Goal: Task Accomplishment & Management: Complete application form

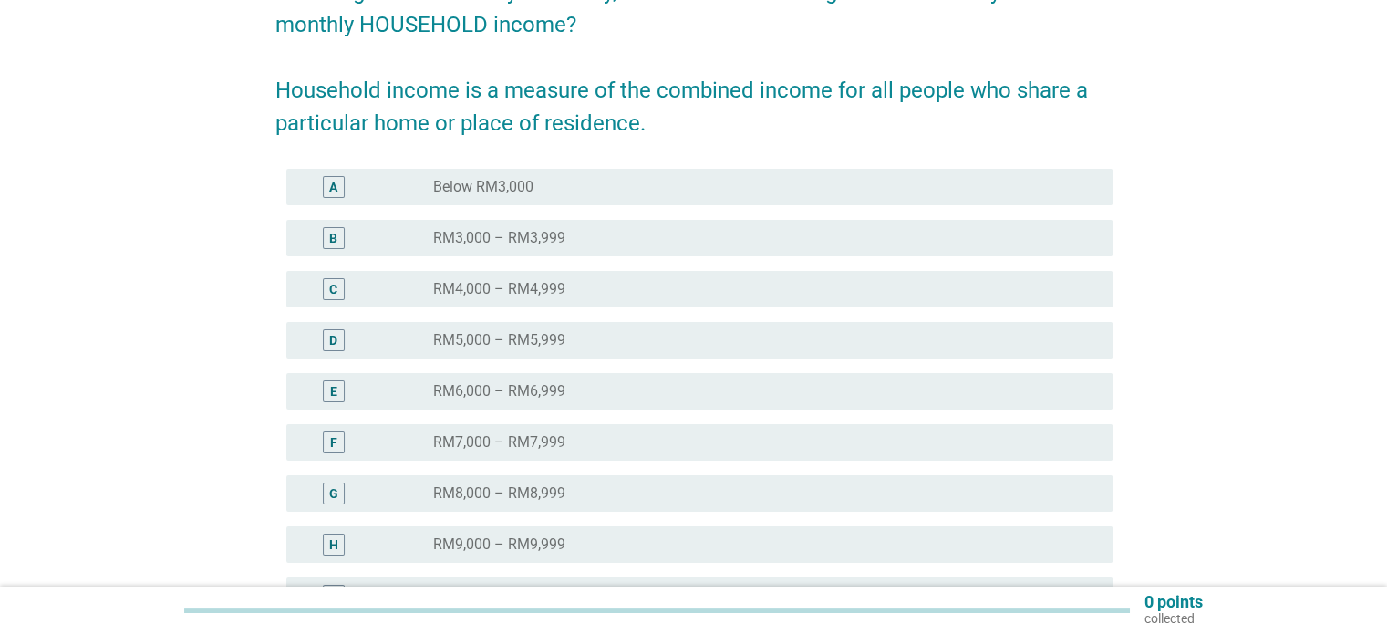
scroll to position [365, 0]
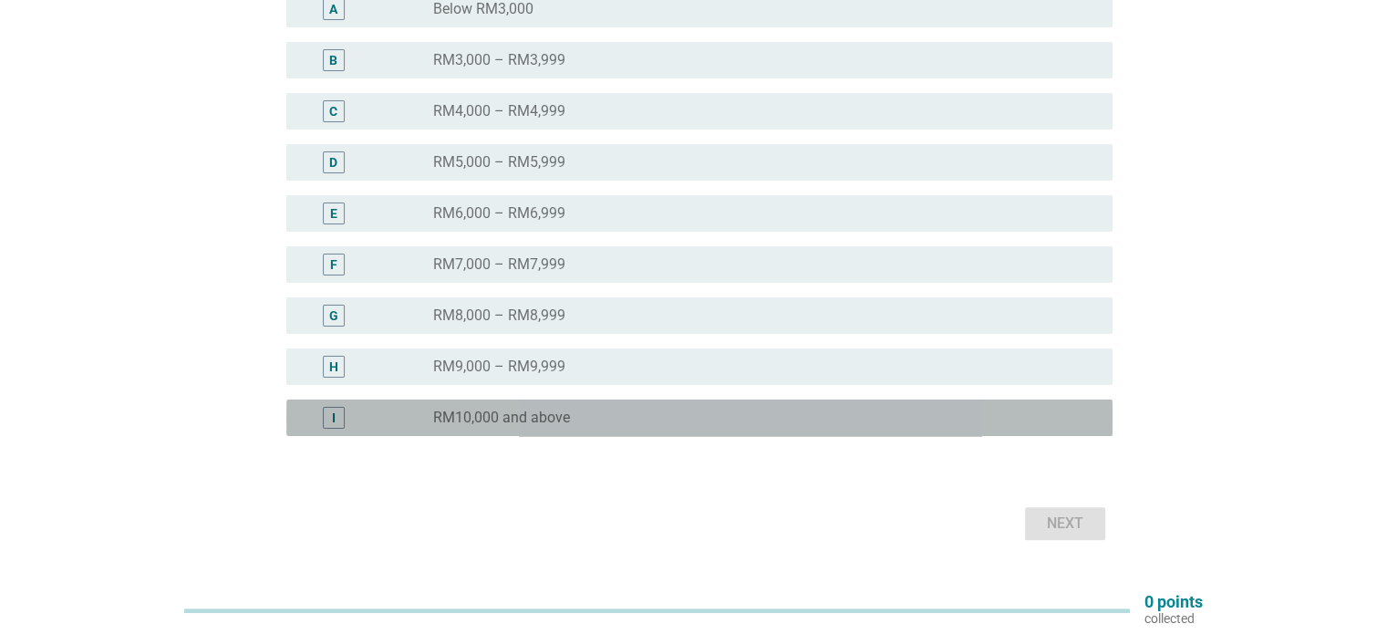
click at [567, 426] on label "RM10,000 and above" at bounding box center [501, 418] width 137 height 18
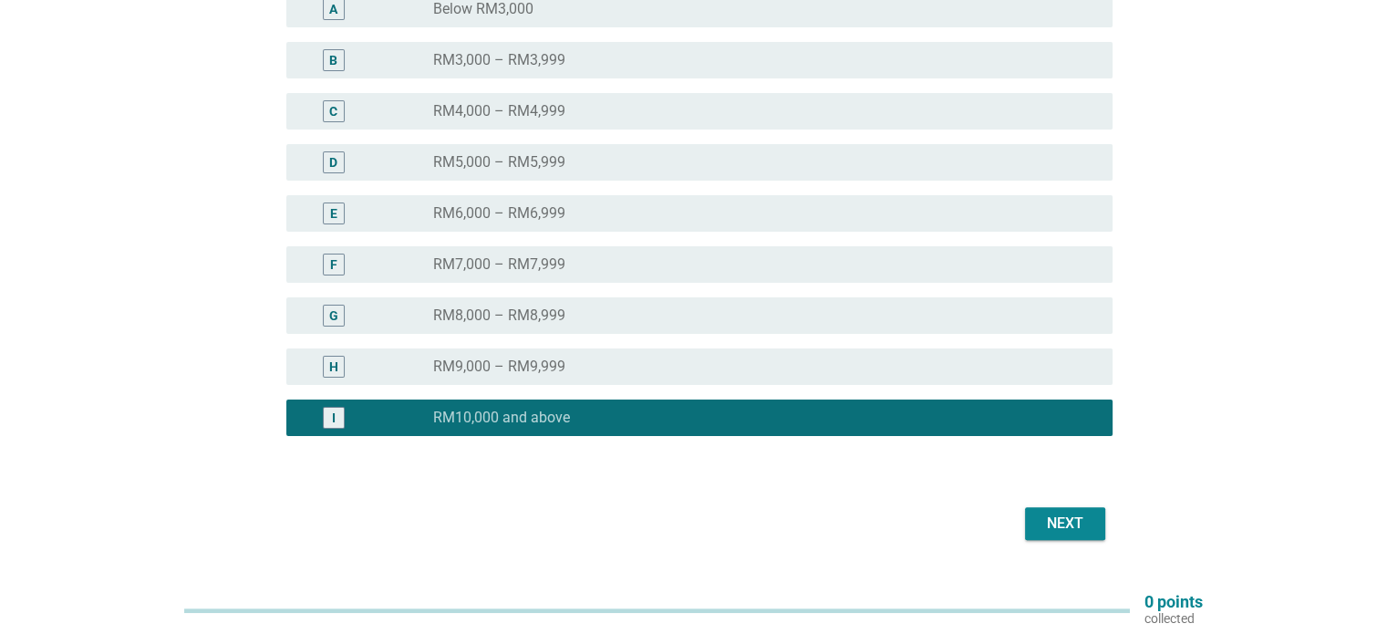
click at [1060, 526] on div "Next" at bounding box center [1065, 524] width 51 height 22
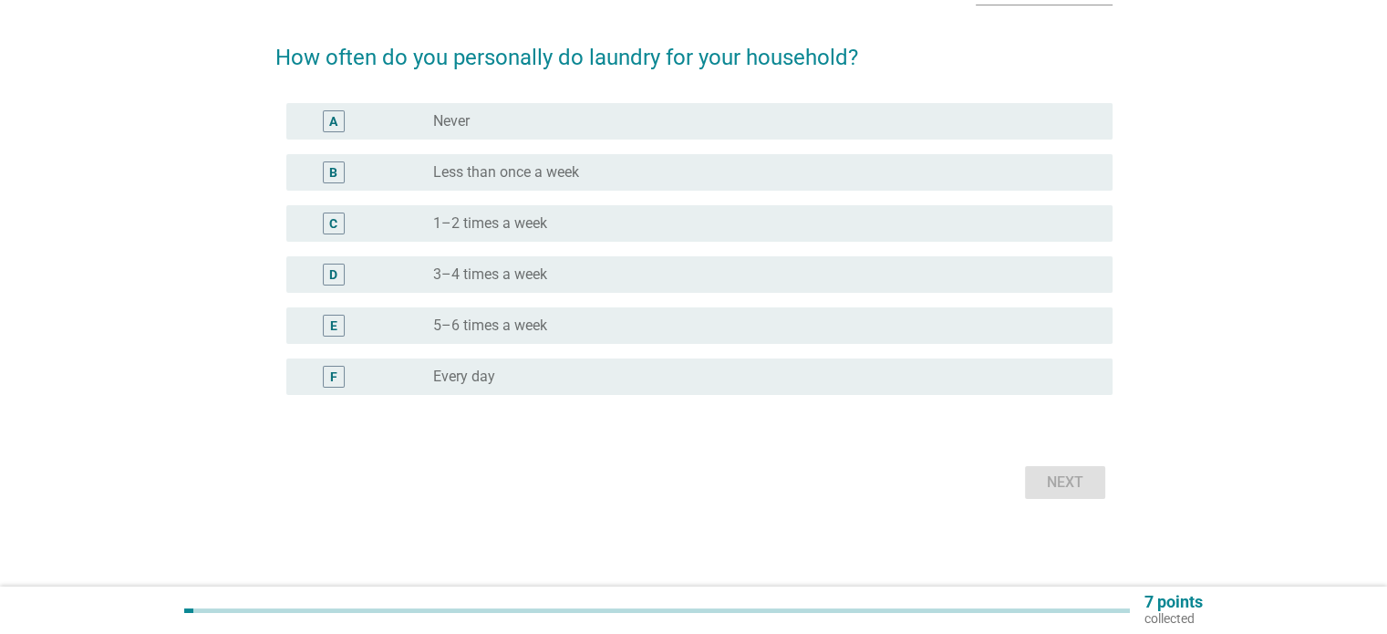
scroll to position [0, 0]
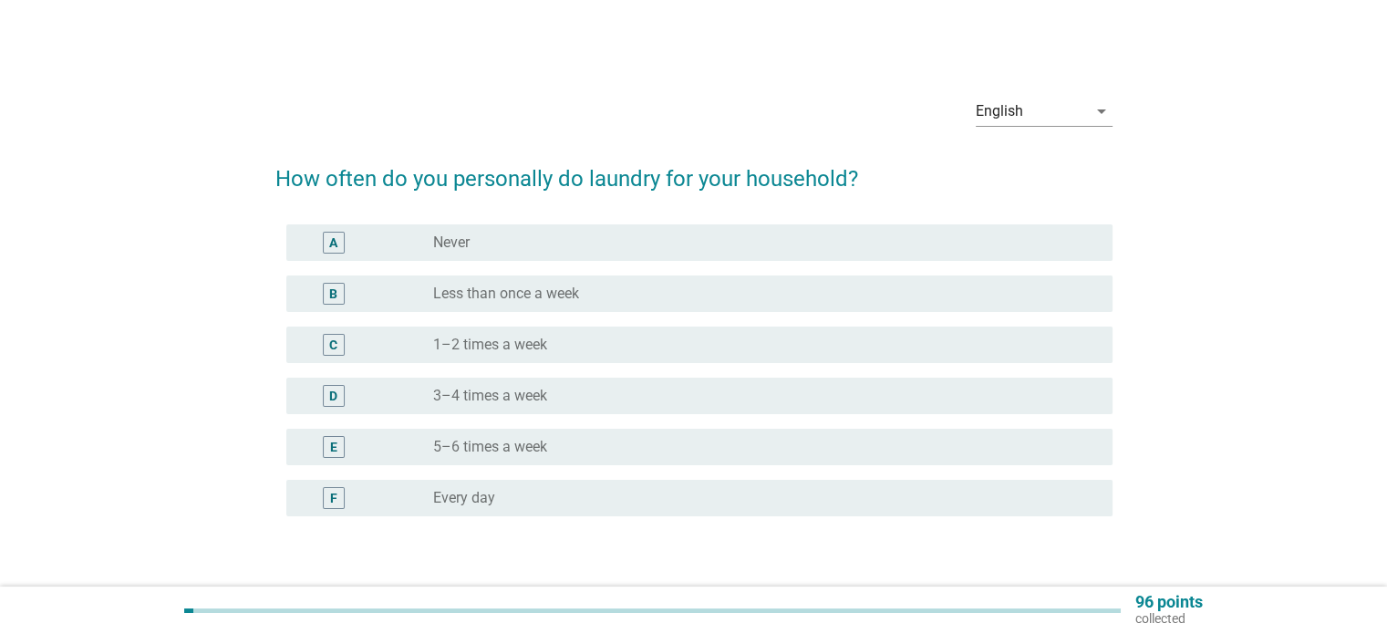
click at [563, 393] on div "radio_button_unchecked 3–4 times a week" at bounding box center [757, 396] width 649 height 18
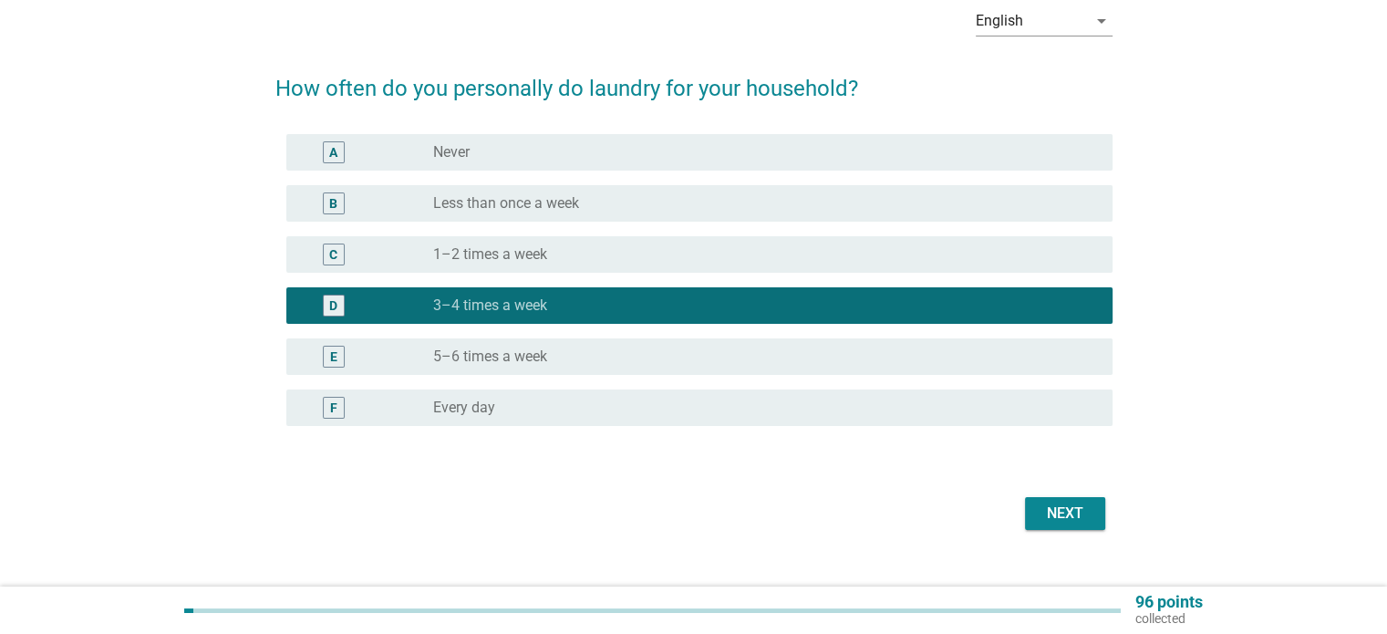
scroll to position [91, 0]
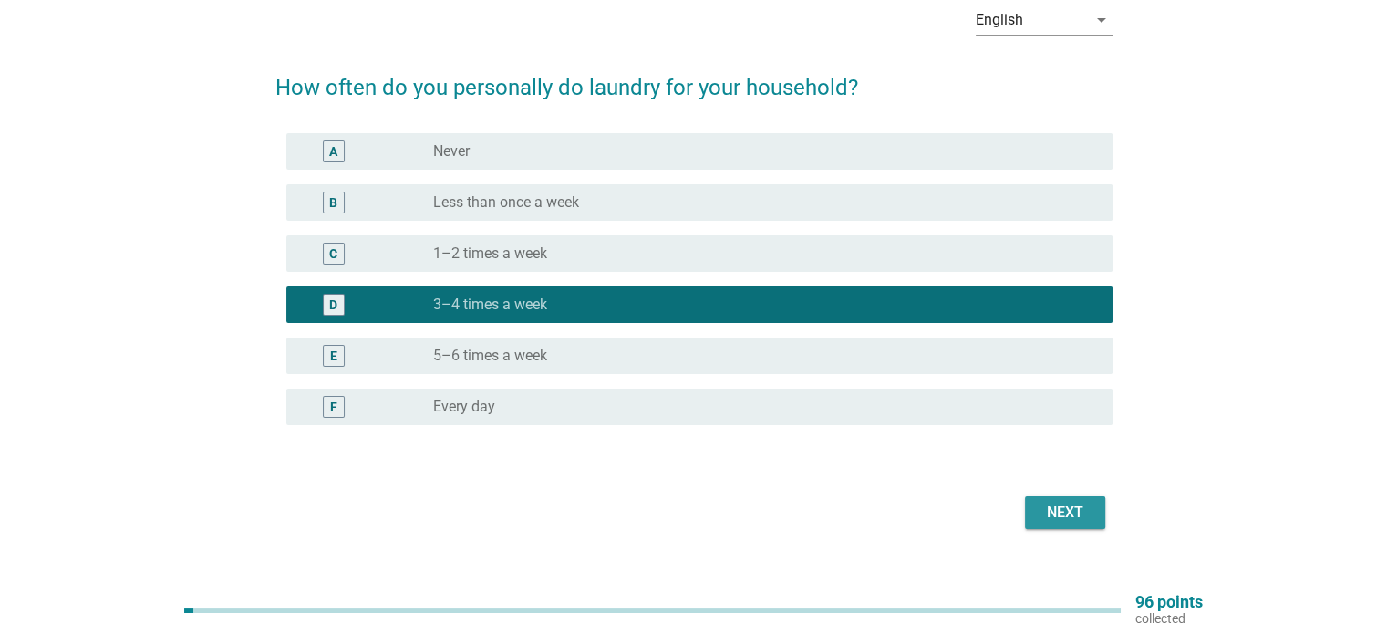
drag, startPoint x: 1066, startPoint y: 508, endPoint x: 1052, endPoint y: 507, distance: 14.6
click at [1066, 507] on div "Next" at bounding box center [1065, 513] width 51 height 22
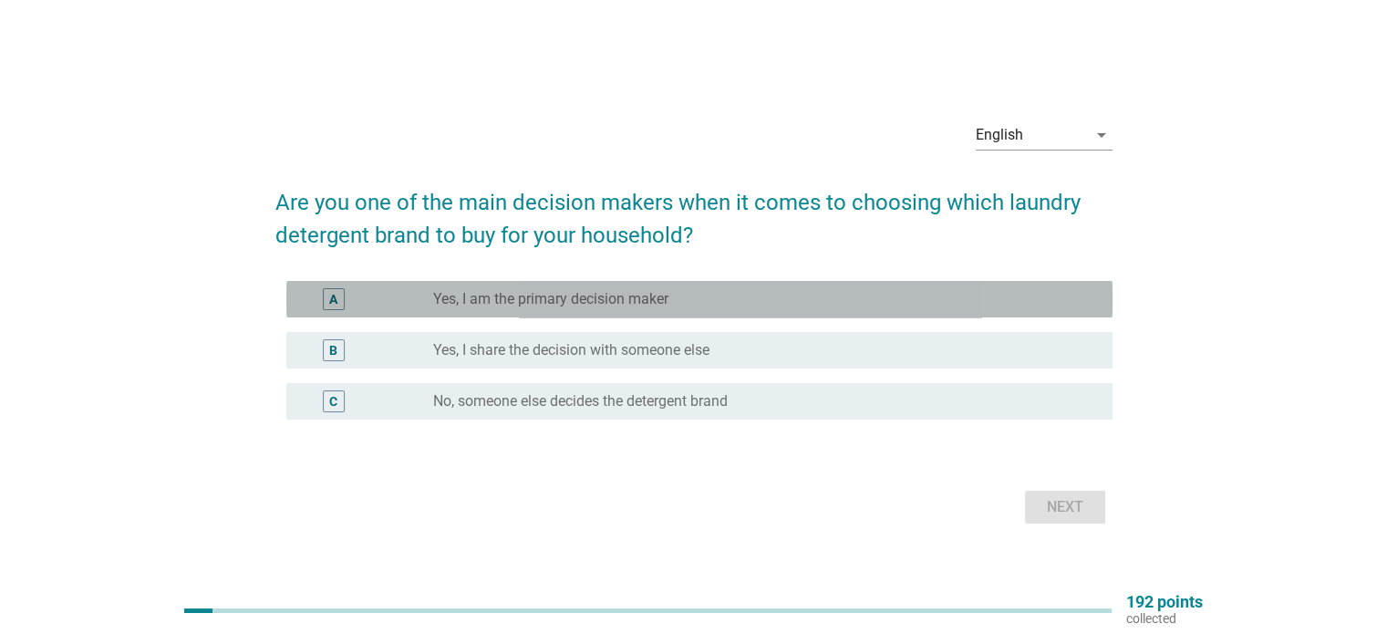
click at [627, 309] on div "A radio_button_unchecked Yes, I am the primary decision maker" at bounding box center [699, 299] width 826 height 36
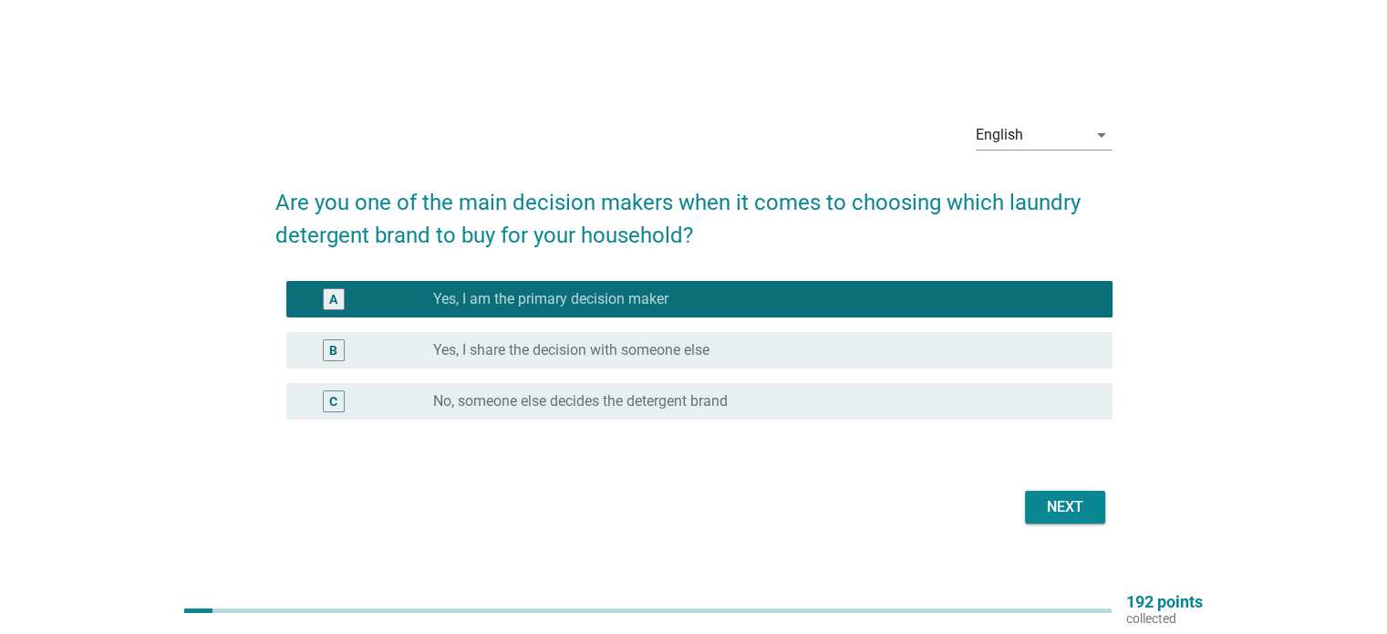
click at [755, 353] on div "radio_button_unchecked Yes, I share the decision with someone else" at bounding box center [757, 350] width 649 height 18
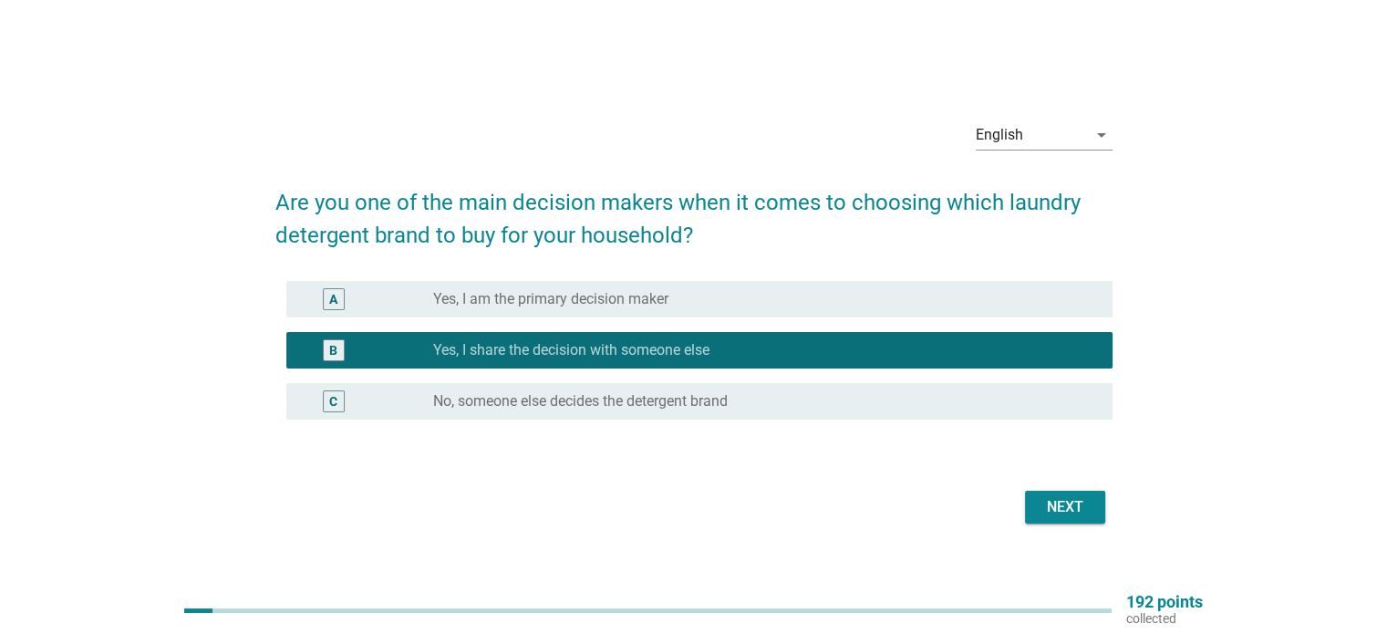
drag, startPoint x: 1063, startPoint y: 503, endPoint x: 875, endPoint y: 477, distance: 190.6
click at [1063, 503] on div "Next" at bounding box center [1065, 507] width 51 height 22
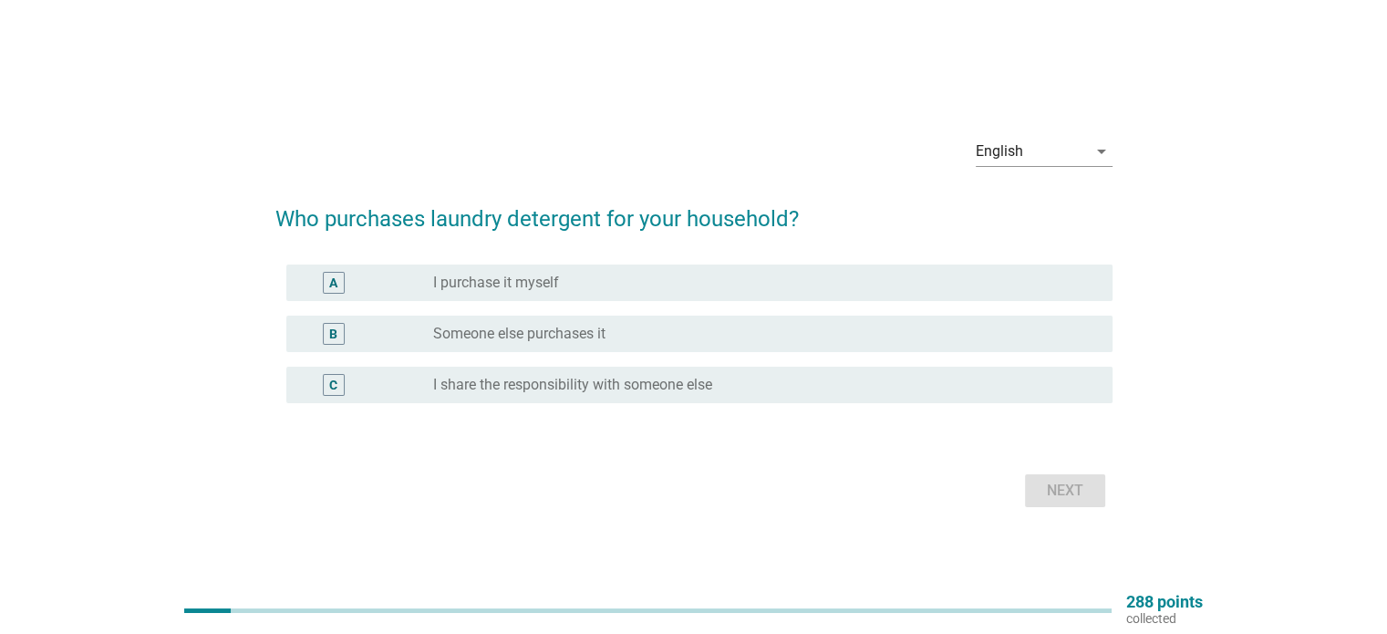
click at [632, 379] on label "I share the responsibility with someone else" at bounding box center [572, 385] width 279 height 18
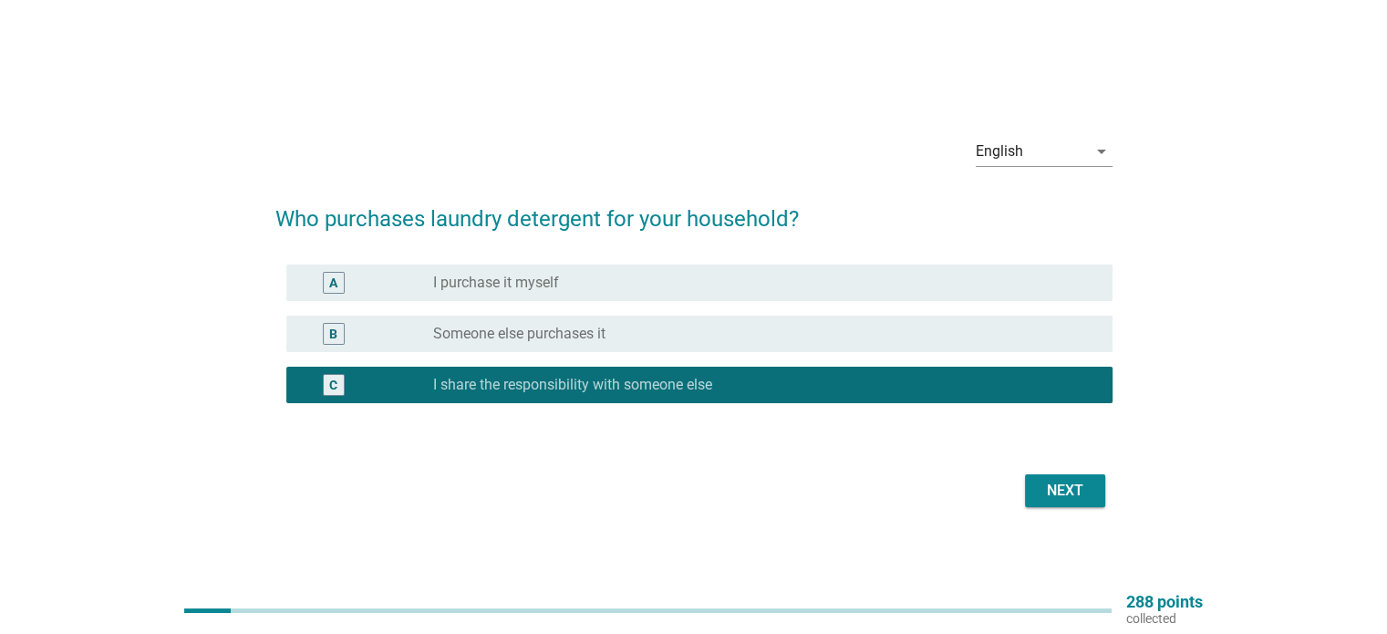
click at [1054, 489] on div "Next" at bounding box center [1065, 491] width 51 height 22
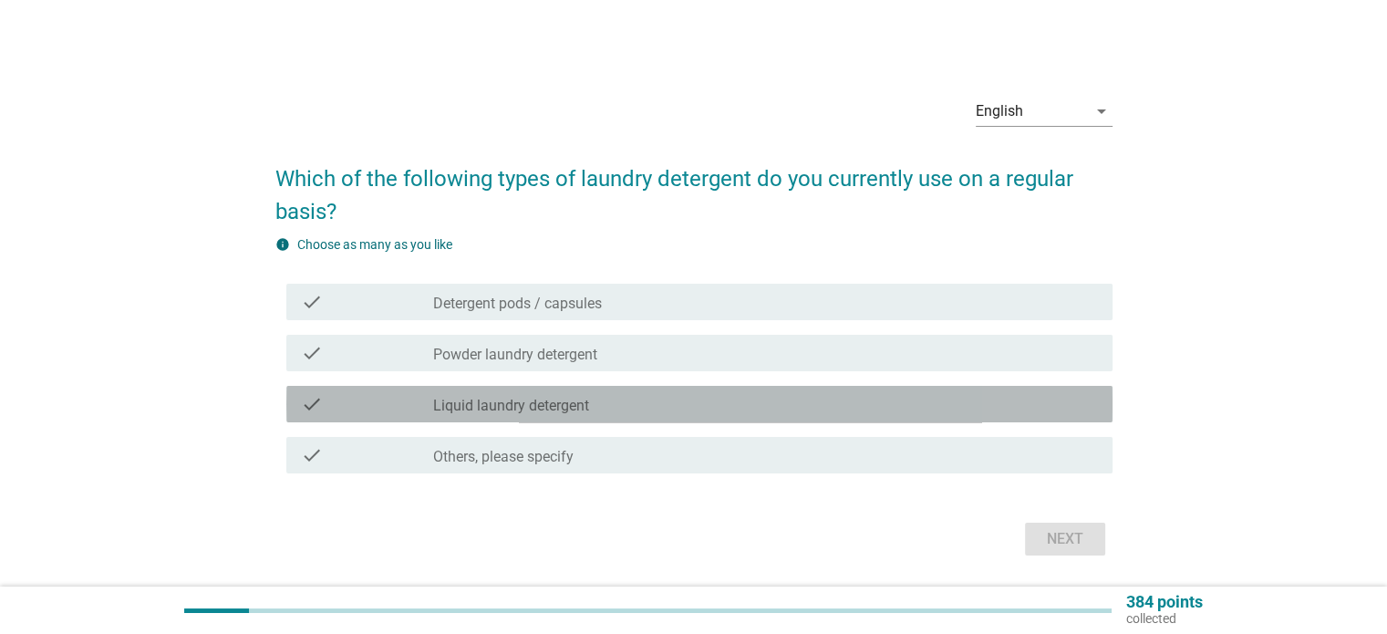
click at [646, 407] on div "check_box_outline_blank Liquid laundry detergent" at bounding box center [765, 404] width 664 height 22
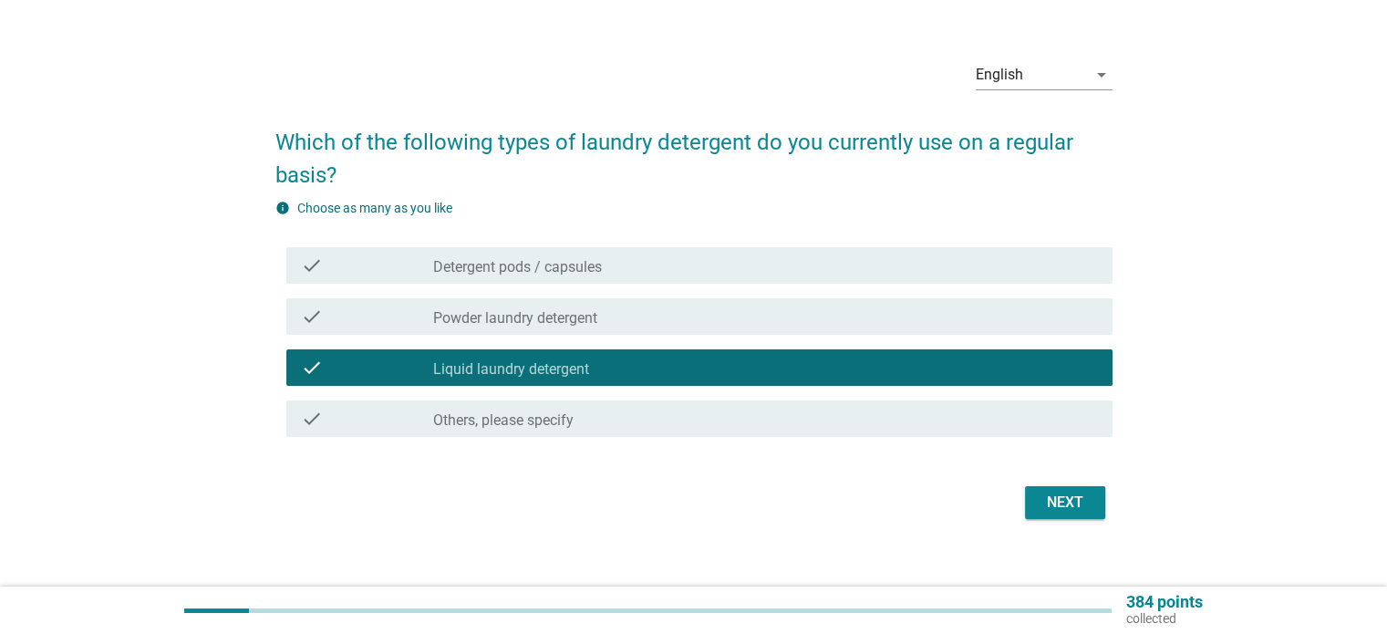
scroll to position [56, 0]
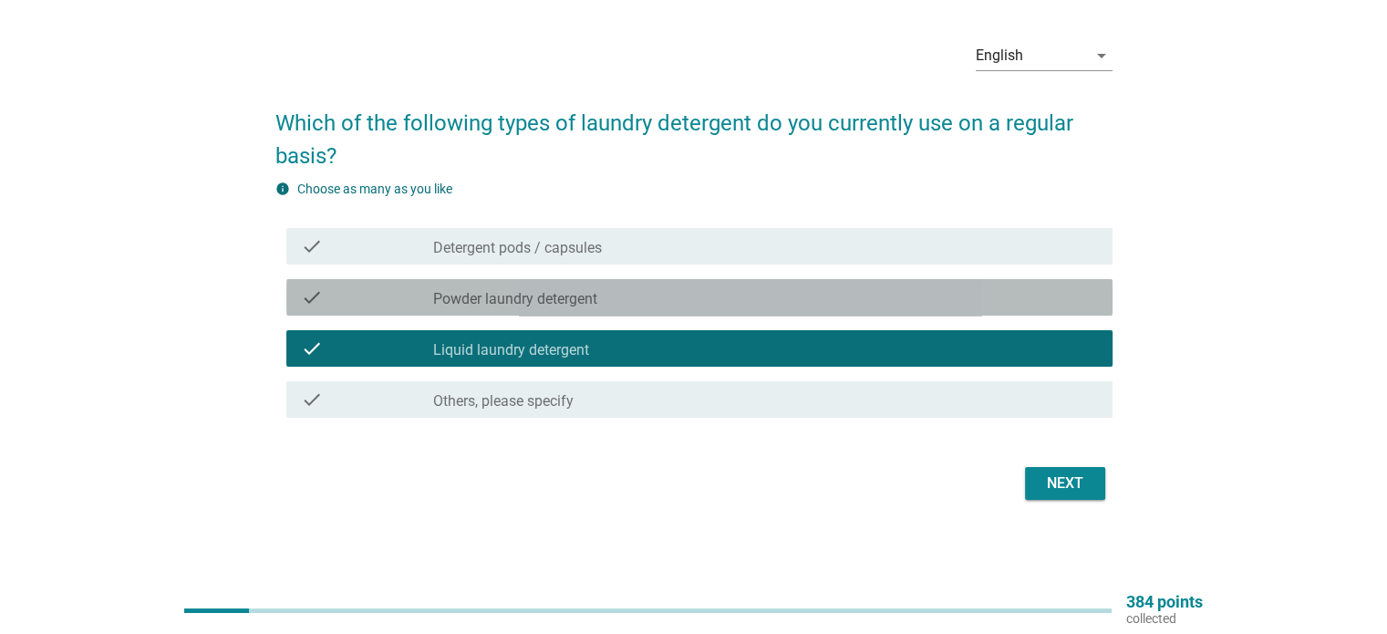
click at [624, 296] on div "check_box_outline_blank Powder laundry detergent" at bounding box center [765, 297] width 664 height 22
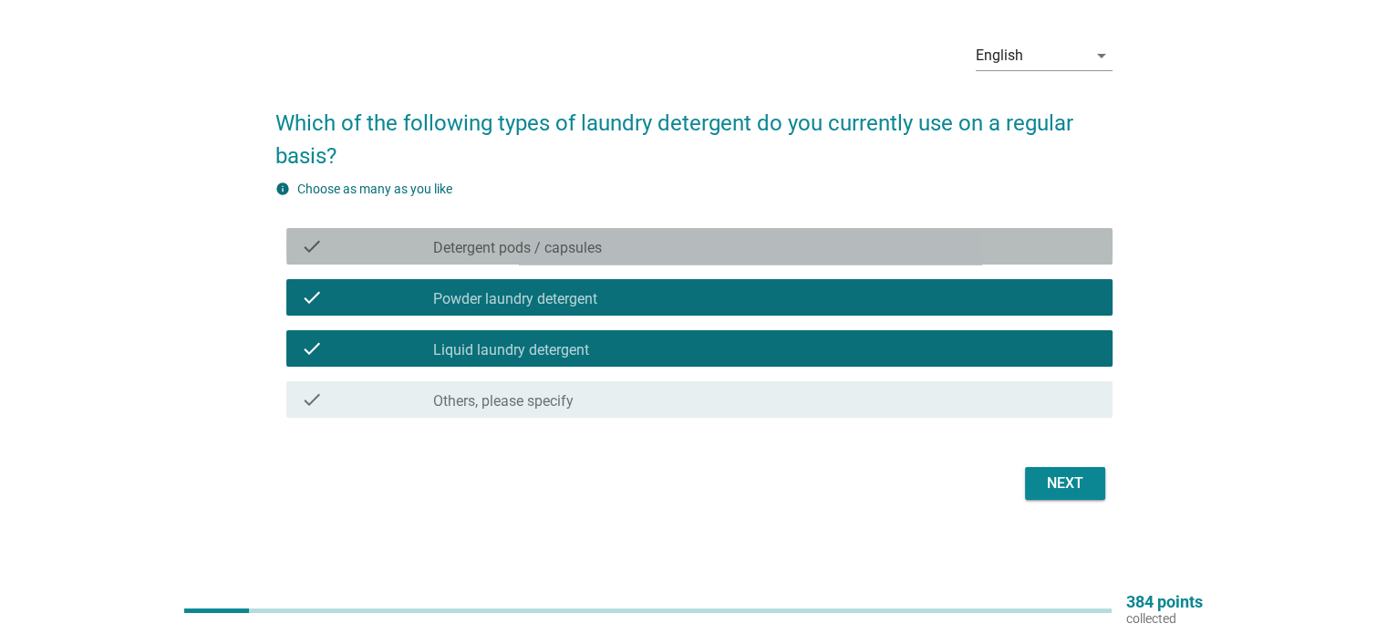
click at [616, 246] on div "check_box_outline_blank Detergent pods / capsules" at bounding box center [765, 246] width 664 height 22
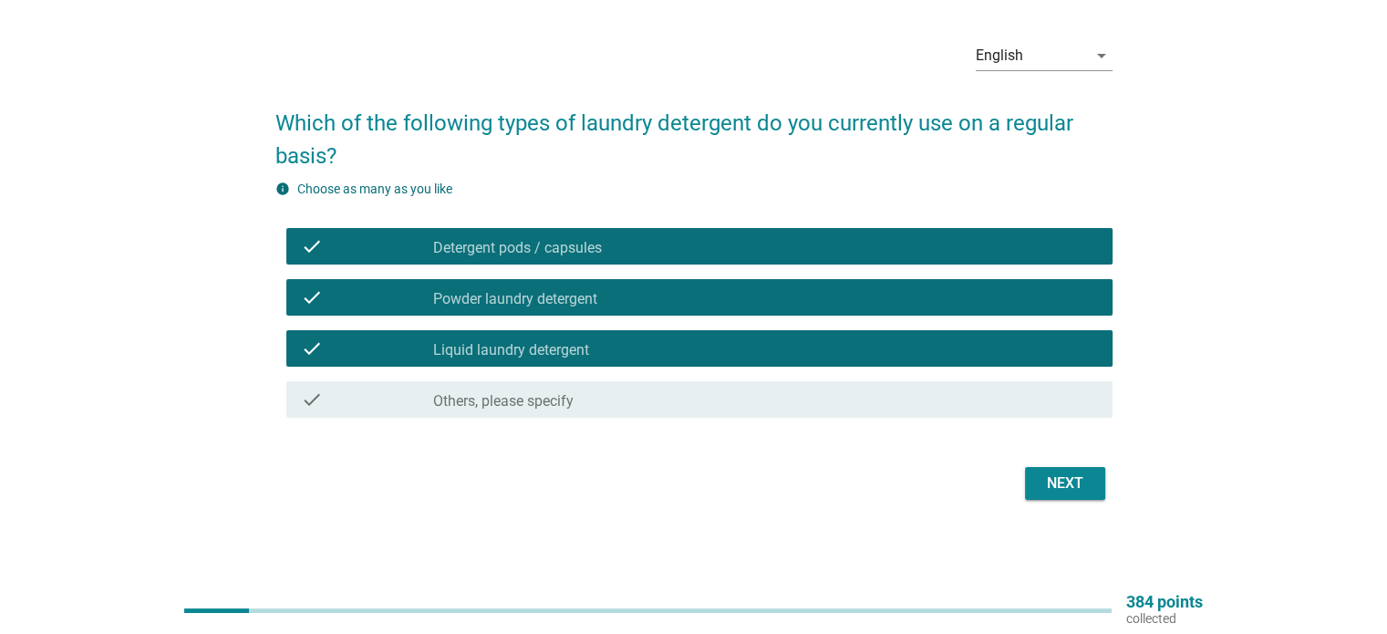
click at [617, 251] on div "check_box_outline_blank Detergent pods / capsules" at bounding box center [765, 246] width 664 height 22
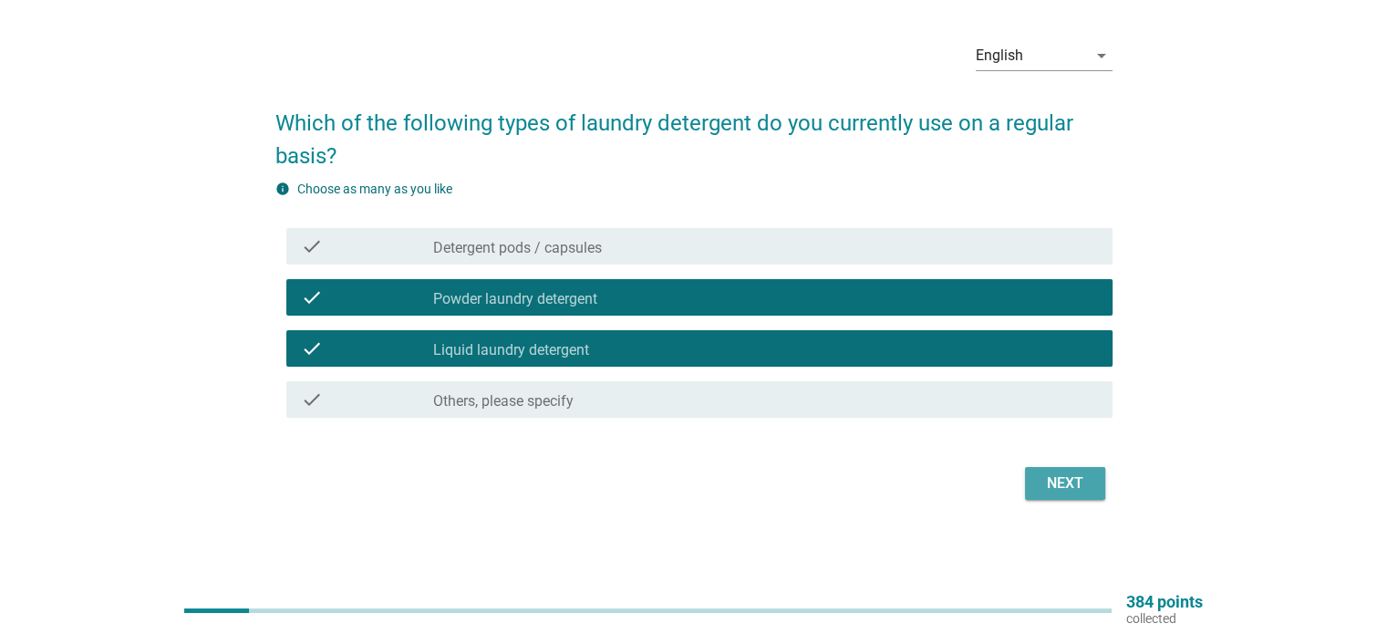
click at [1054, 481] on div "Next" at bounding box center [1065, 483] width 51 height 22
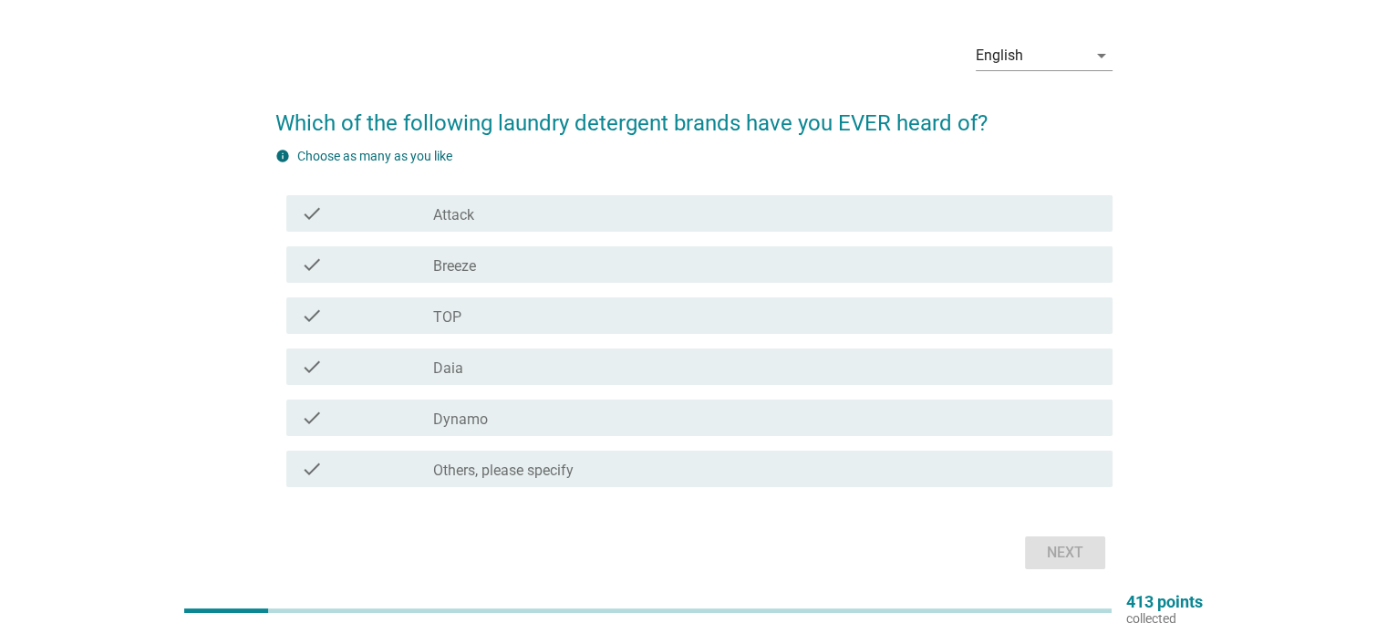
scroll to position [0, 0]
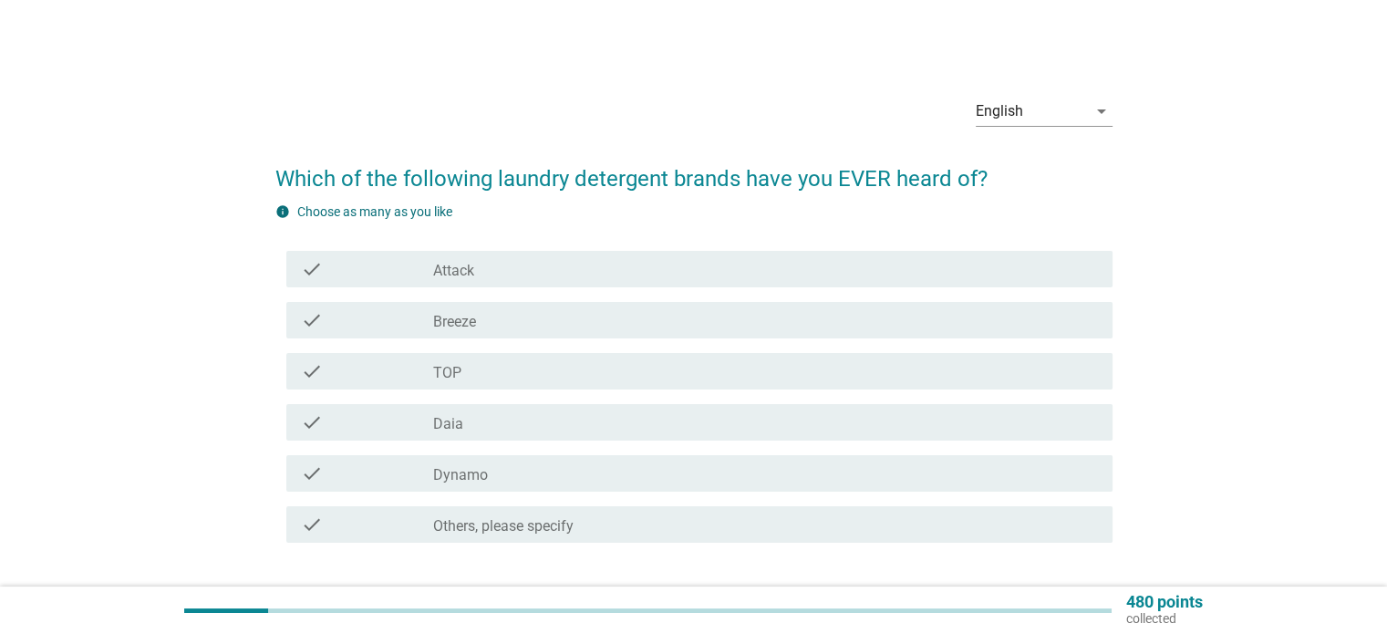
click at [513, 270] on div "check_box_outline_blank Attack" at bounding box center [765, 269] width 664 height 22
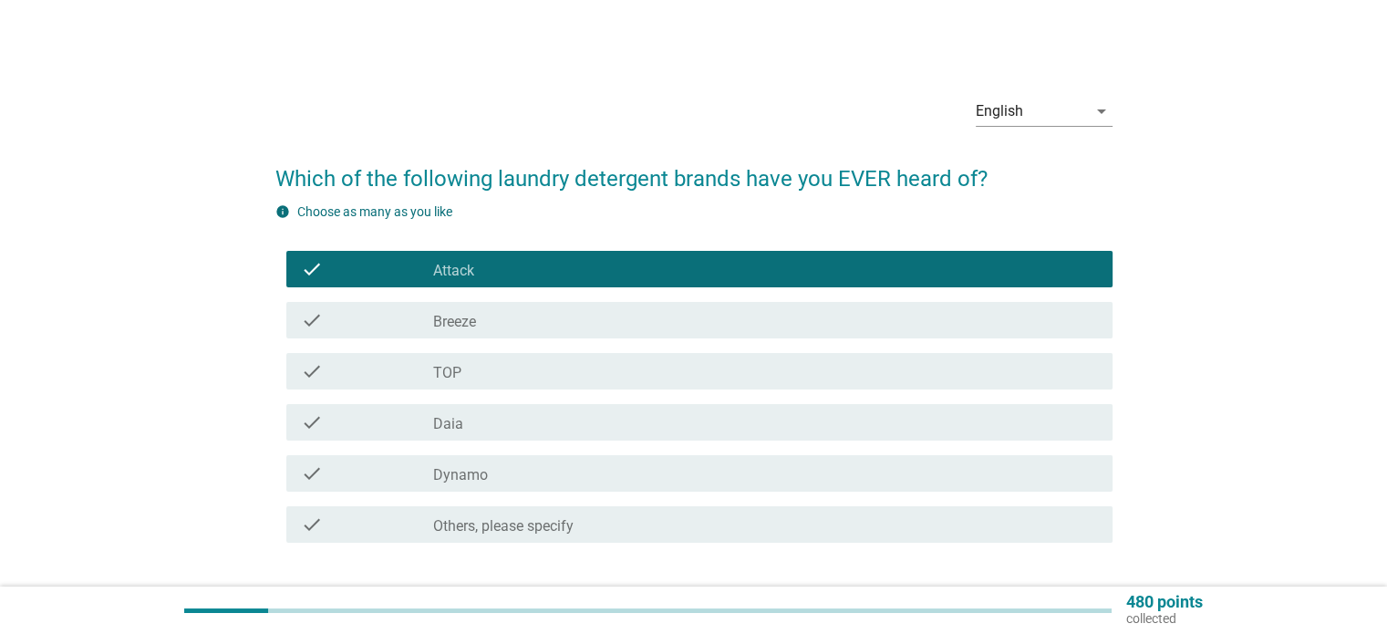
drag, startPoint x: 488, startPoint y: 311, endPoint x: 487, endPoint y: 337, distance: 25.6
click at [488, 312] on div "check_box_outline_blank Breeze" at bounding box center [765, 320] width 664 height 22
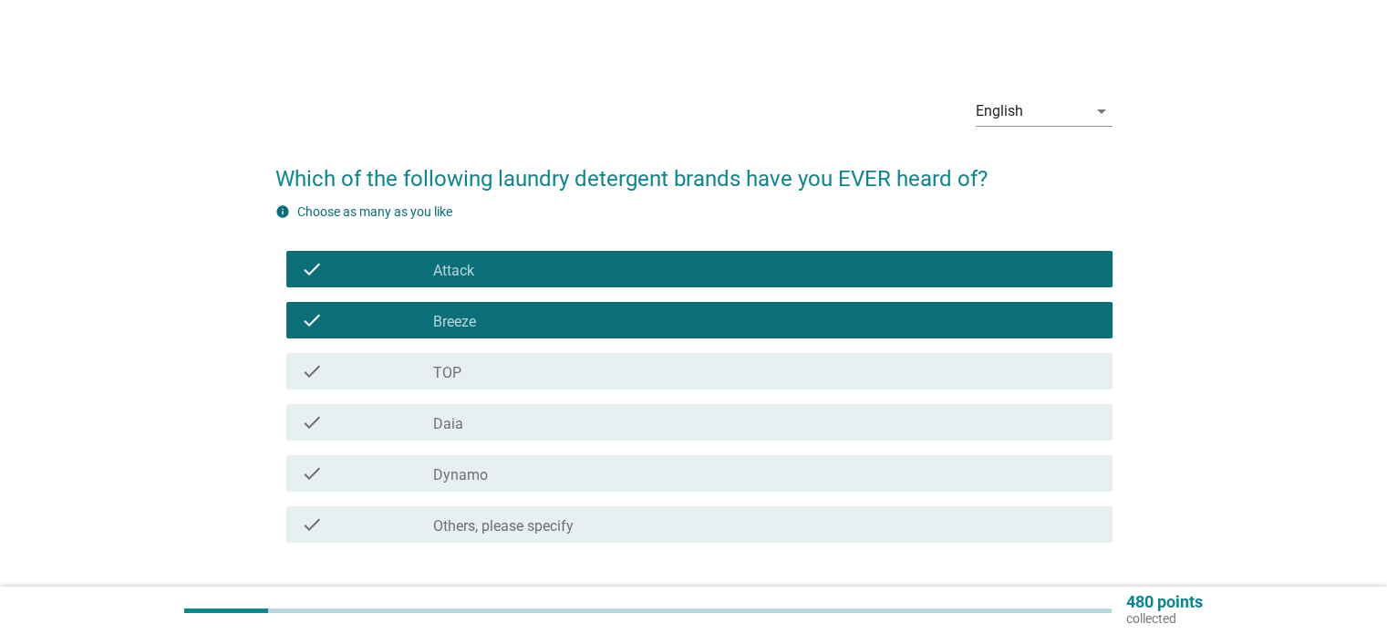
drag, startPoint x: 491, startPoint y: 347, endPoint x: 485, endPoint y: 367, distance: 20.8
click at [492, 346] on div "check check_box_outline_blank TOP" at bounding box center [693, 371] width 837 height 51
click at [485, 400] on div "check check_box_outline_blank Daia" at bounding box center [693, 422] width 837 height 51
click at [494, 415] on div "check_box_outline_blank Daia" at bounding box center [765, 422] width 664 height 22
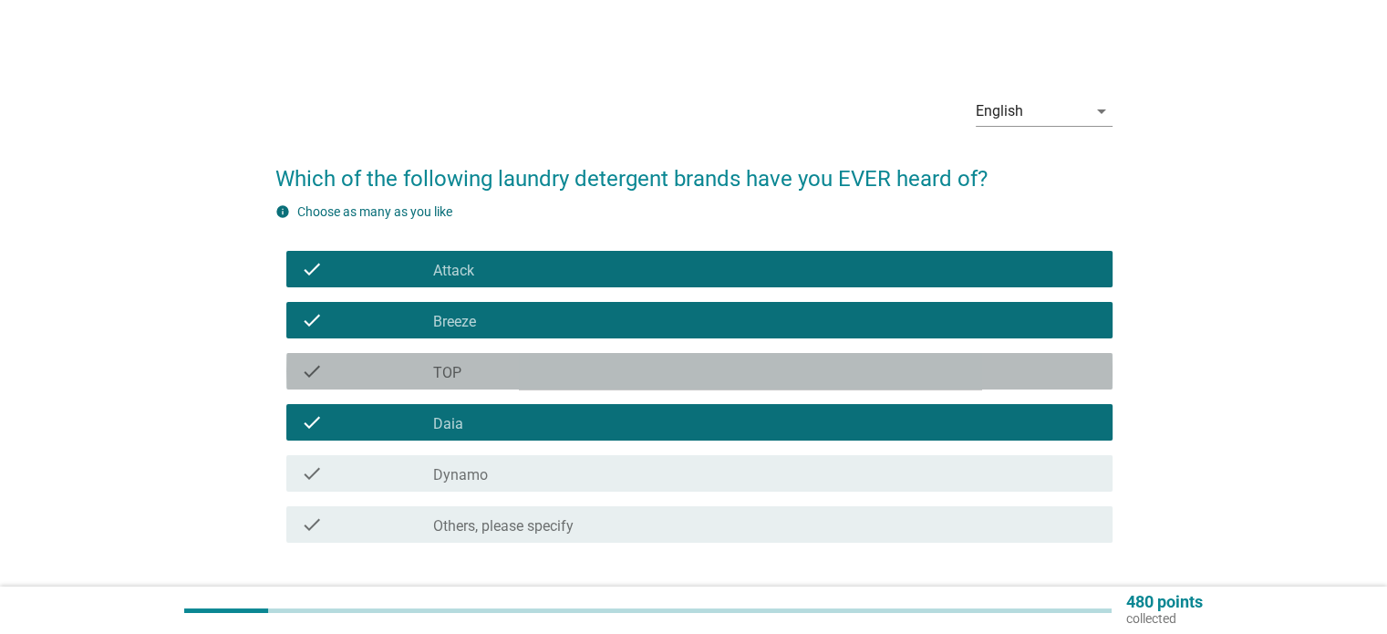
click at [496, 368] on div "check_box_outline_blank TOP" at bounding box center [765, 371] width 664 height 22
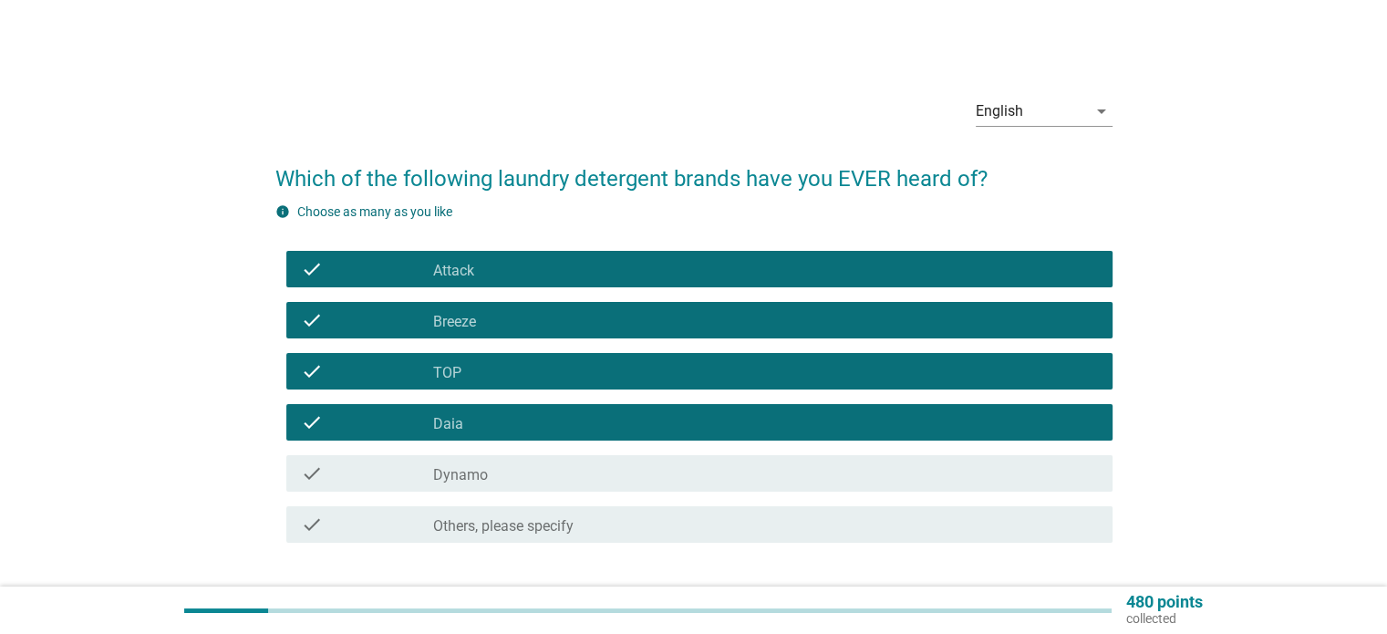
click at [538, 461] on div "check check_box_outline_blank Dynamo" at bounding box center [699, 473] width 826 height 36
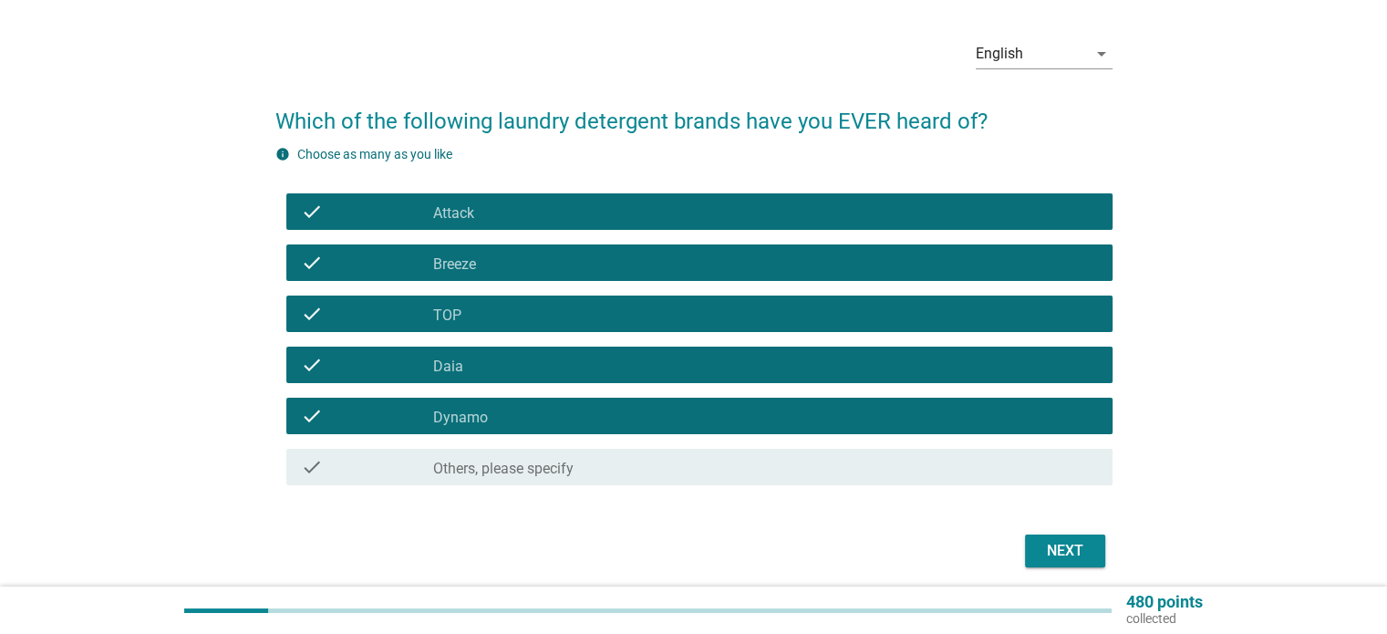
scroll to position [125, 0]
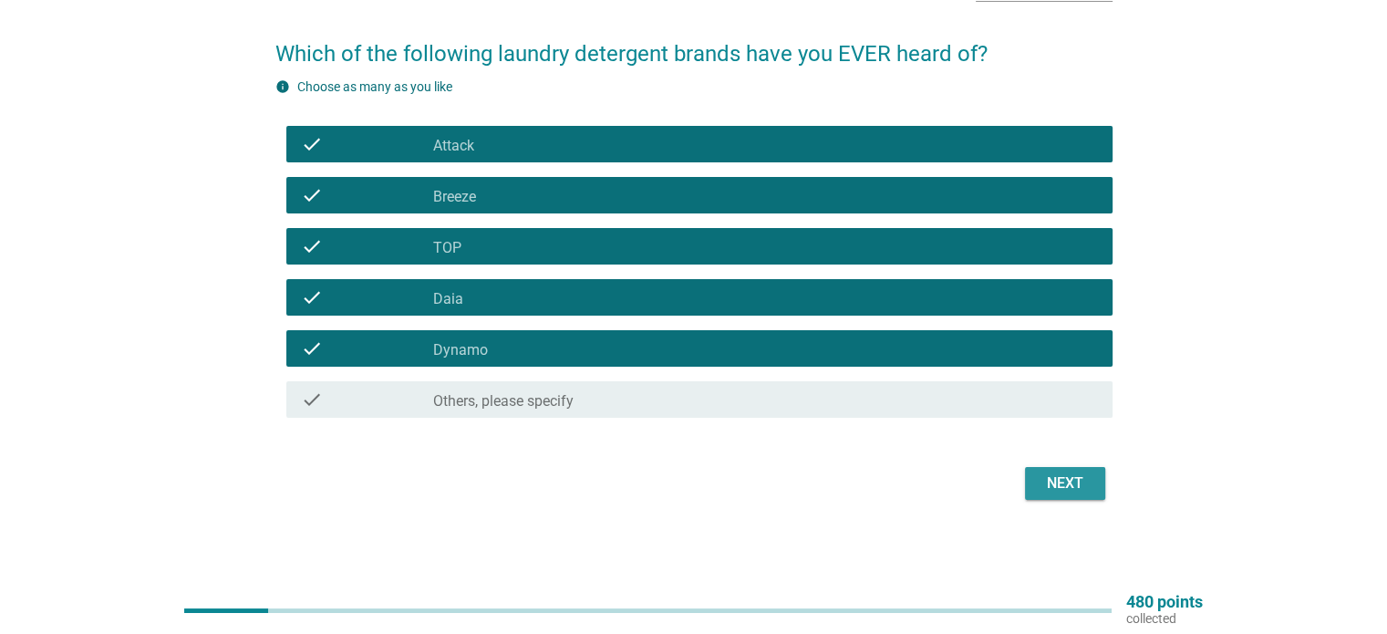
click at [1079, 489] on div "Next" at bounding box center [1065, 483] width 51 height 22
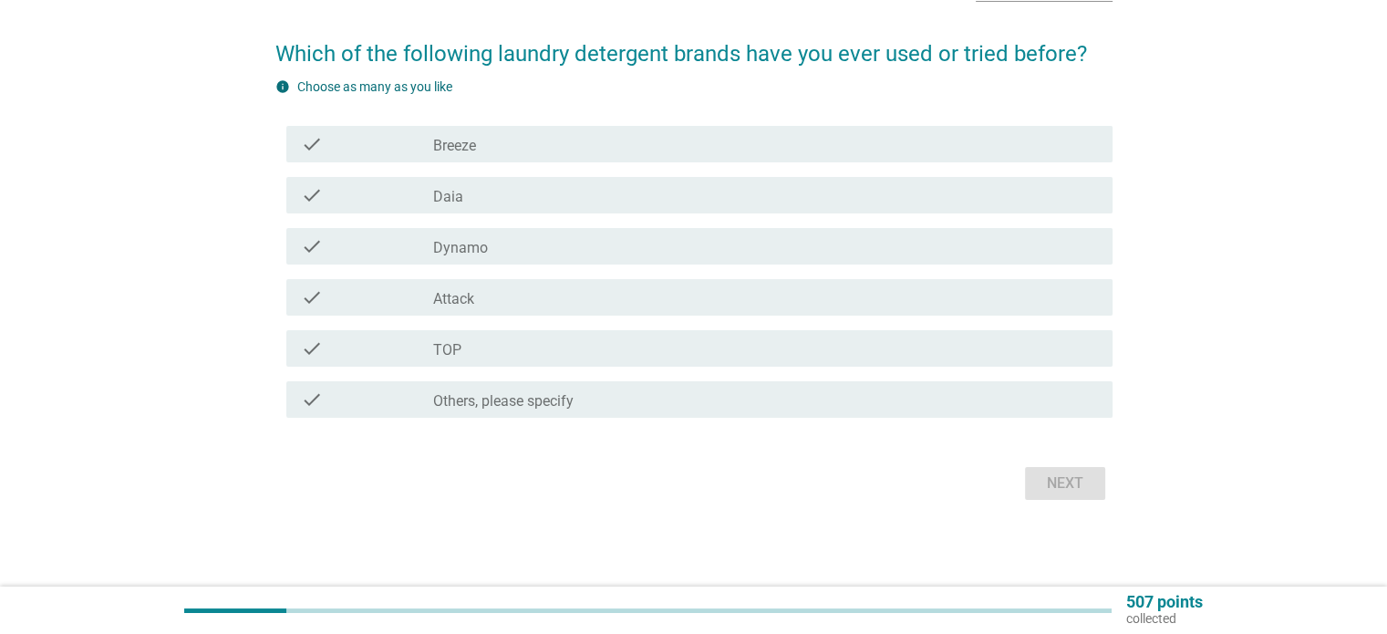
scroll to position [0, 0]
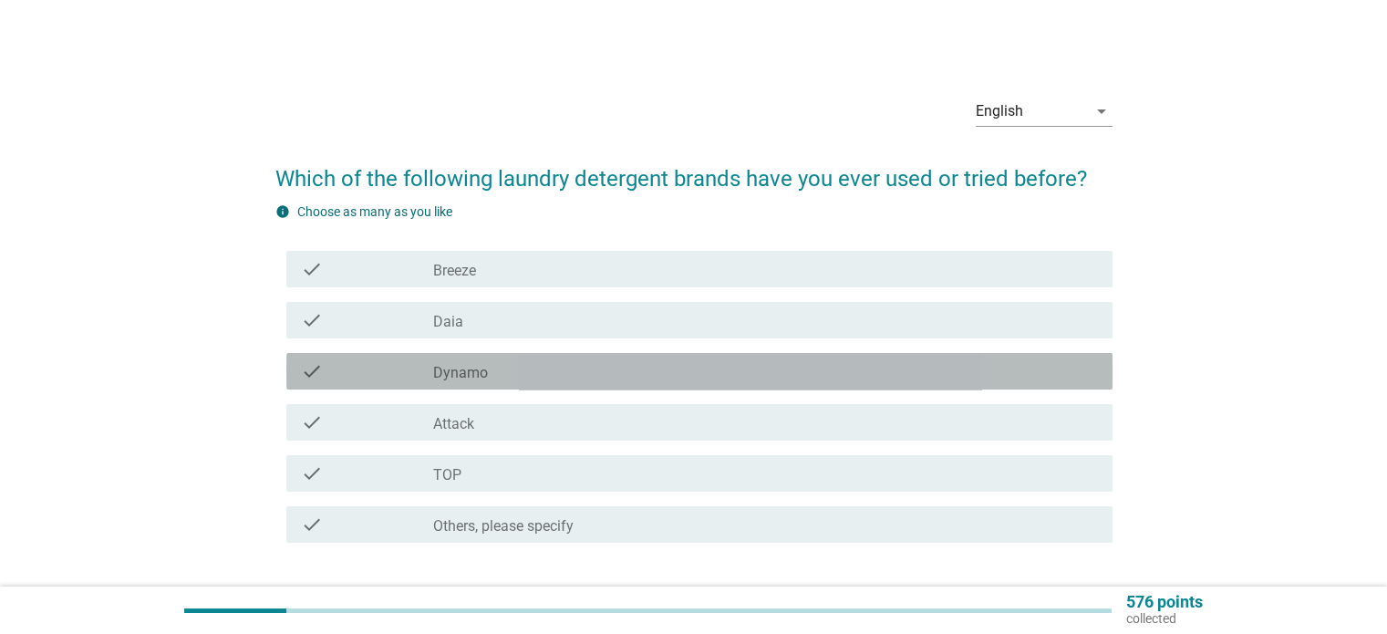
click at [510, 368] on div "check_box_outline_blank Dynamo" at bounding box center [765, 371] width 664 height 22
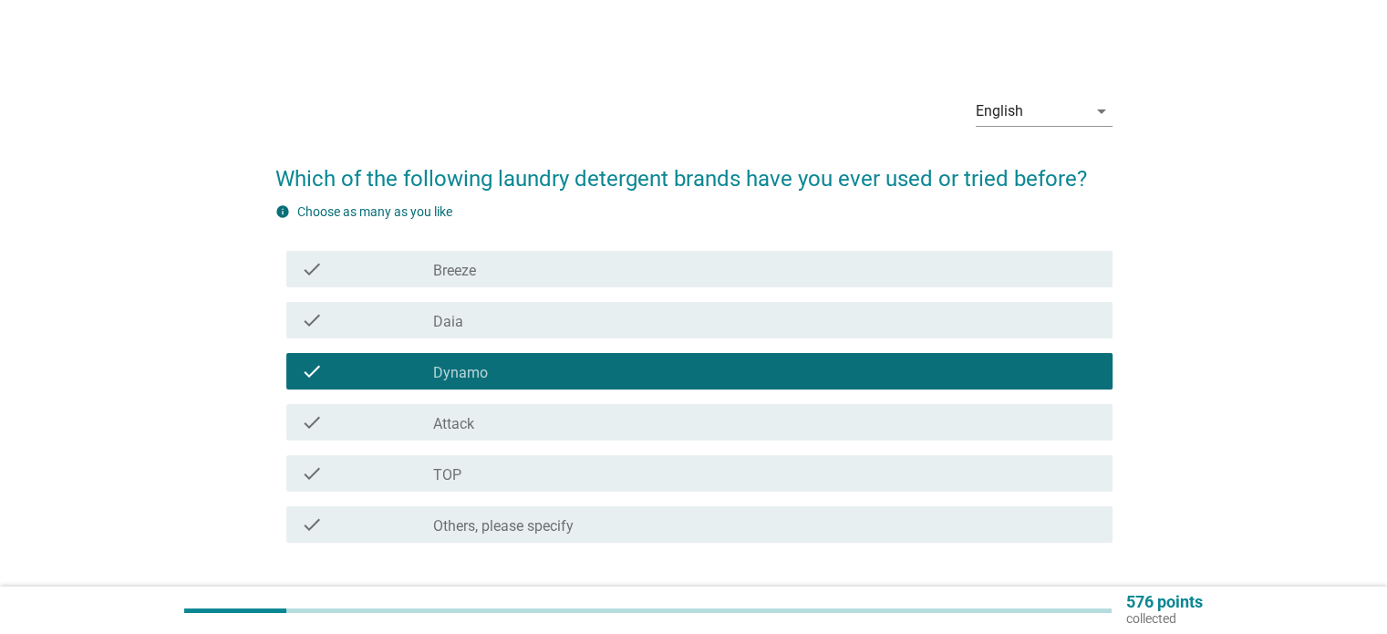
click at [493, 473] on div "check_box_outline_blank TOP" at bounding box center [765, 473] width 664 height 22
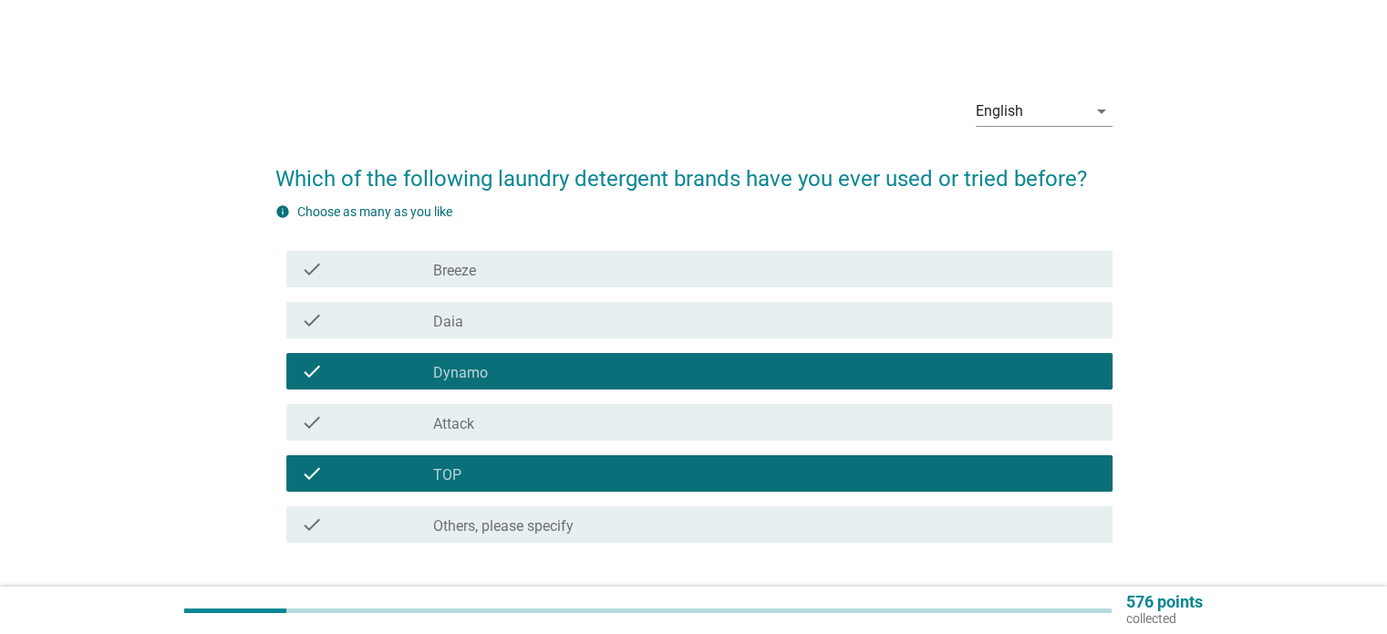
click at [595, 320] on div "check_box_outline_blank Daia" at bounding box center [765, 320] width 664 height 22
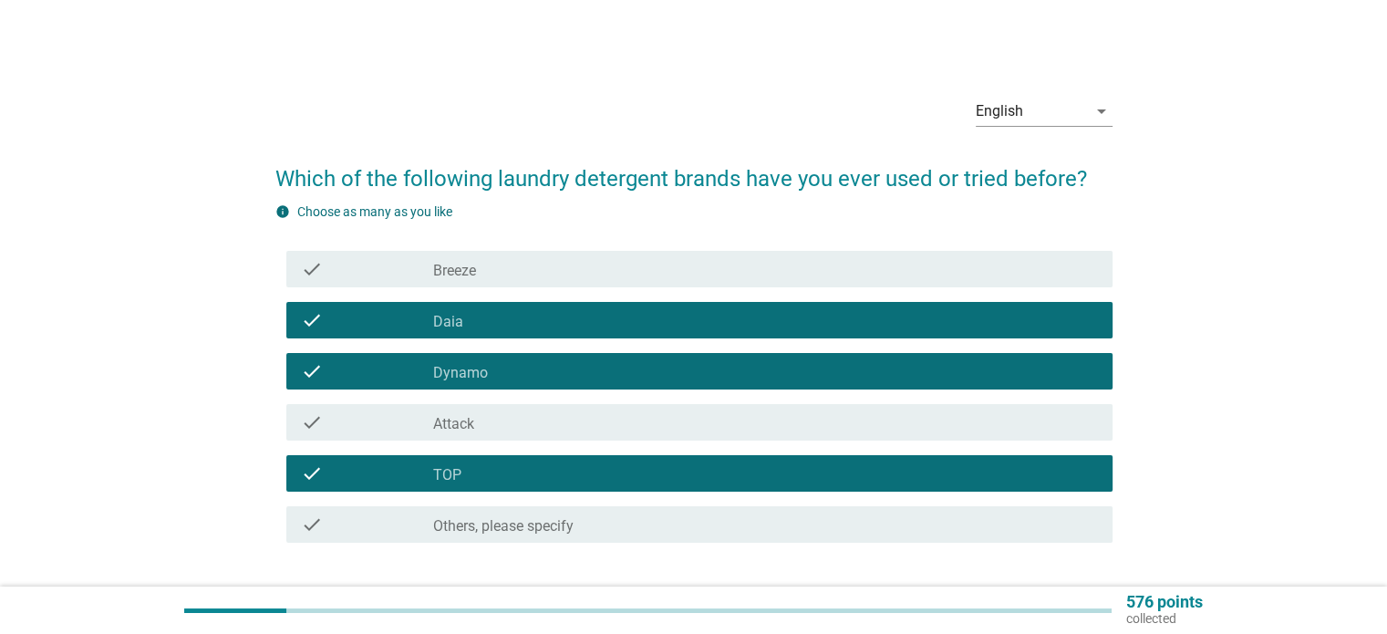
click at [588, 320] on div "check_box_outline_blank Daia" at bounding box center [765, 320] width 664 height 22
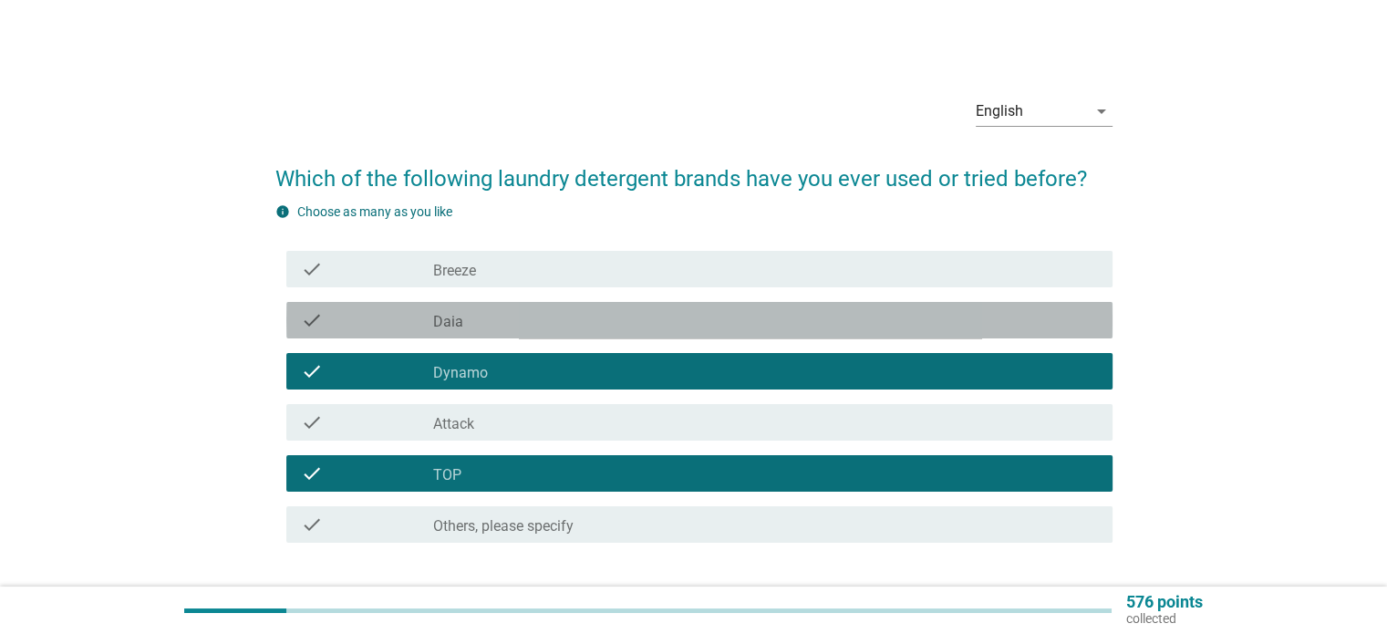
click at [616, 276] on div "check_box_outline_blank Breeze" at bounding box center [765, 269] width 664 height 22
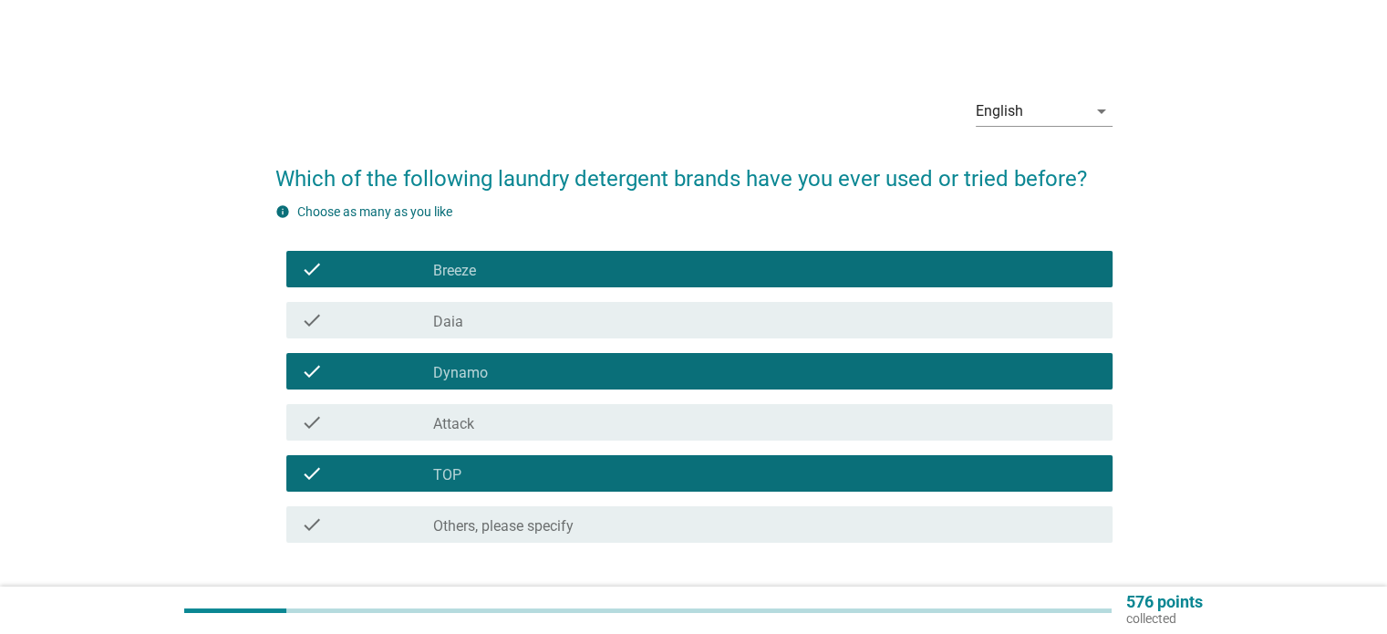
scroll to position [125, 0]
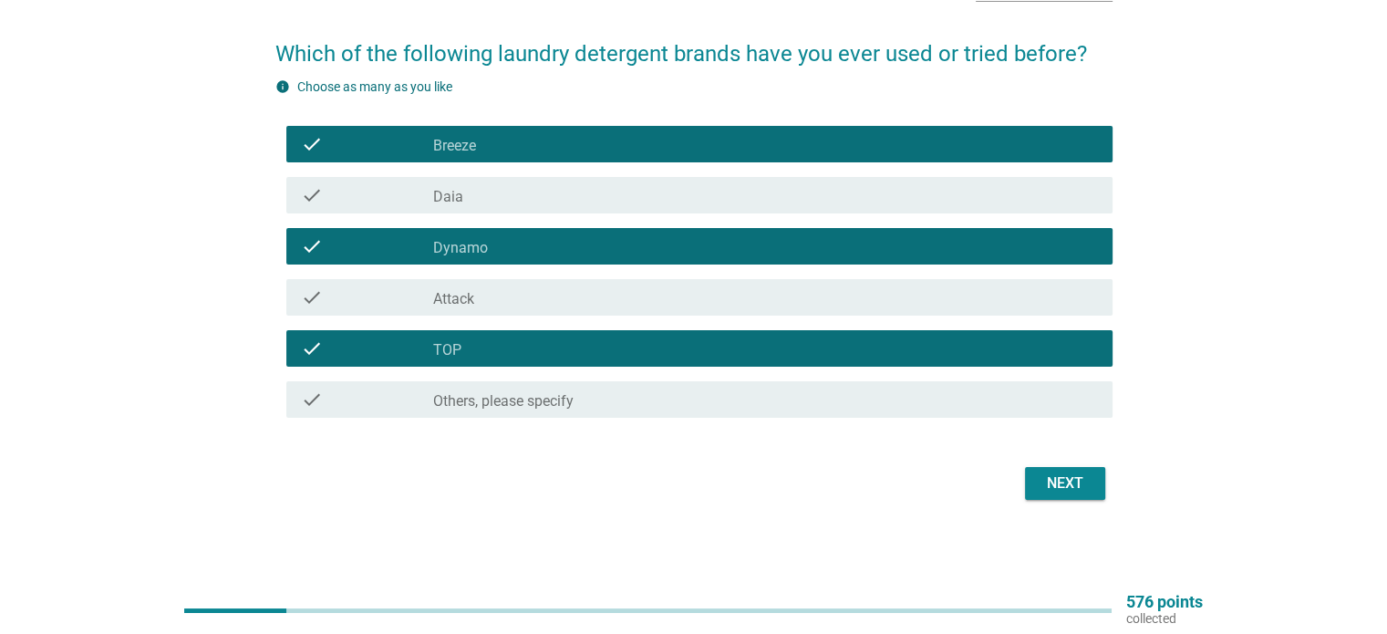
click at [1061, 484] on div "Next" at bounding box center [1065, 483] width 51 height 22
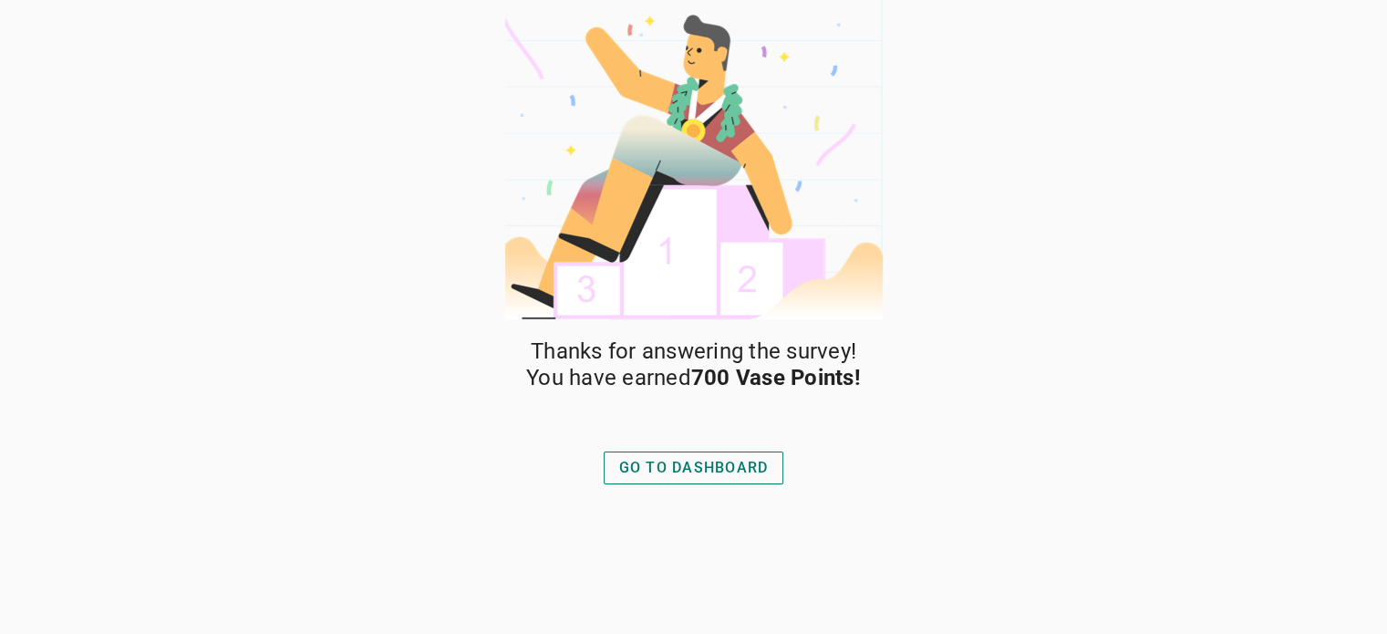
click at [700, 458] on div "GO TO DASHBOARD" at bounding box center [694, 468] width 150 height 22
